Goal: Check status: Check status

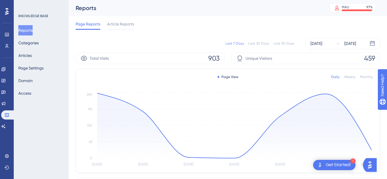
click at [124, 30] on div "Page Reports Article Reports" at bounding box center [228, 25] width 304 height 18
click at [123, 27] on div "Article Reports" at bounding box center [120, 25] width 27 height 9
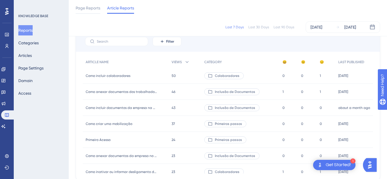
scroll to position [77, 0]
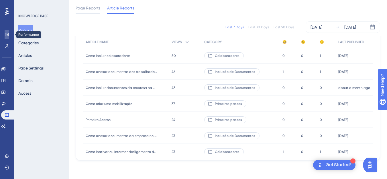
click at [5, 32] on link at bounding box center [7, 34] width 5 height 9
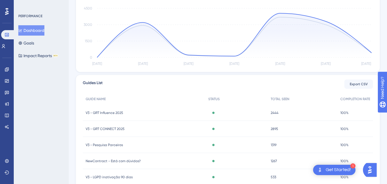
scroll to position [177, 0]
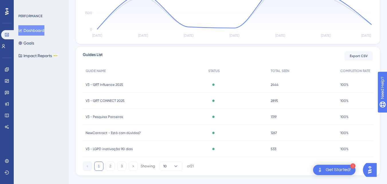
click at [128, 99] on div "V3 - GRT CONNECT 2025 V3 - GRT CONNECT 2025" at bounding box center [144, 100] width 123 height 16
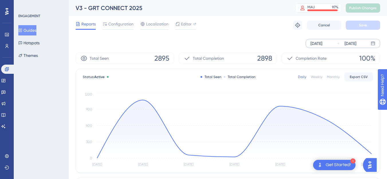
click at [341, 46] on div "[DATE]" at bounding box center [346, 43] width 20 height 7
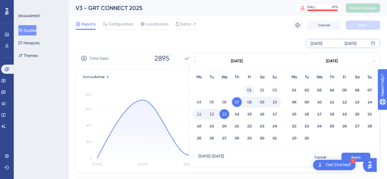
click at [251, 88] on button "01" at bounding box center [249, 90] width 10 height 10
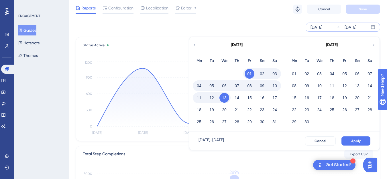
scroll to position [57, 0]
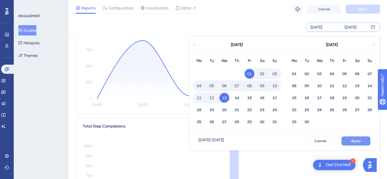
click at [360, 139] on span "Apply" at bounding box center [355, 141] width 9 height 5
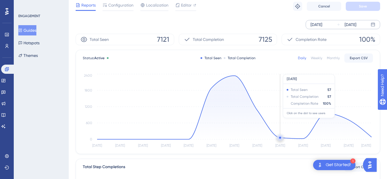
scroll to position [0, 0]
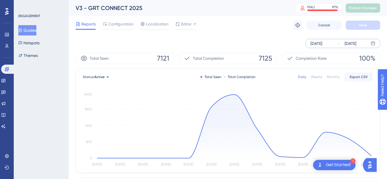
click at [340, 44] on icon at bounding box center [337, 43] width 3 height 3
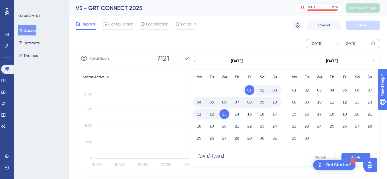
click at [228, 102] on button "06" at bounding box center [224, 102] width 10 height 10
click at [360, 156] on span "Apply" at bounding box center [355, 157] width 9 height 5
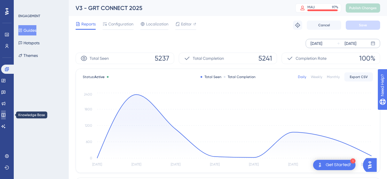
click at [3, 118] on link at bounding box center [3, 115] width 5 height 9
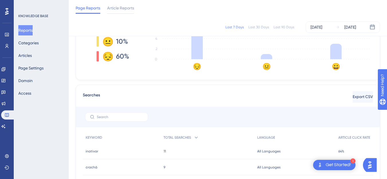
scroll to position [115, 0]
